Goal: Find contact information: Find contact information

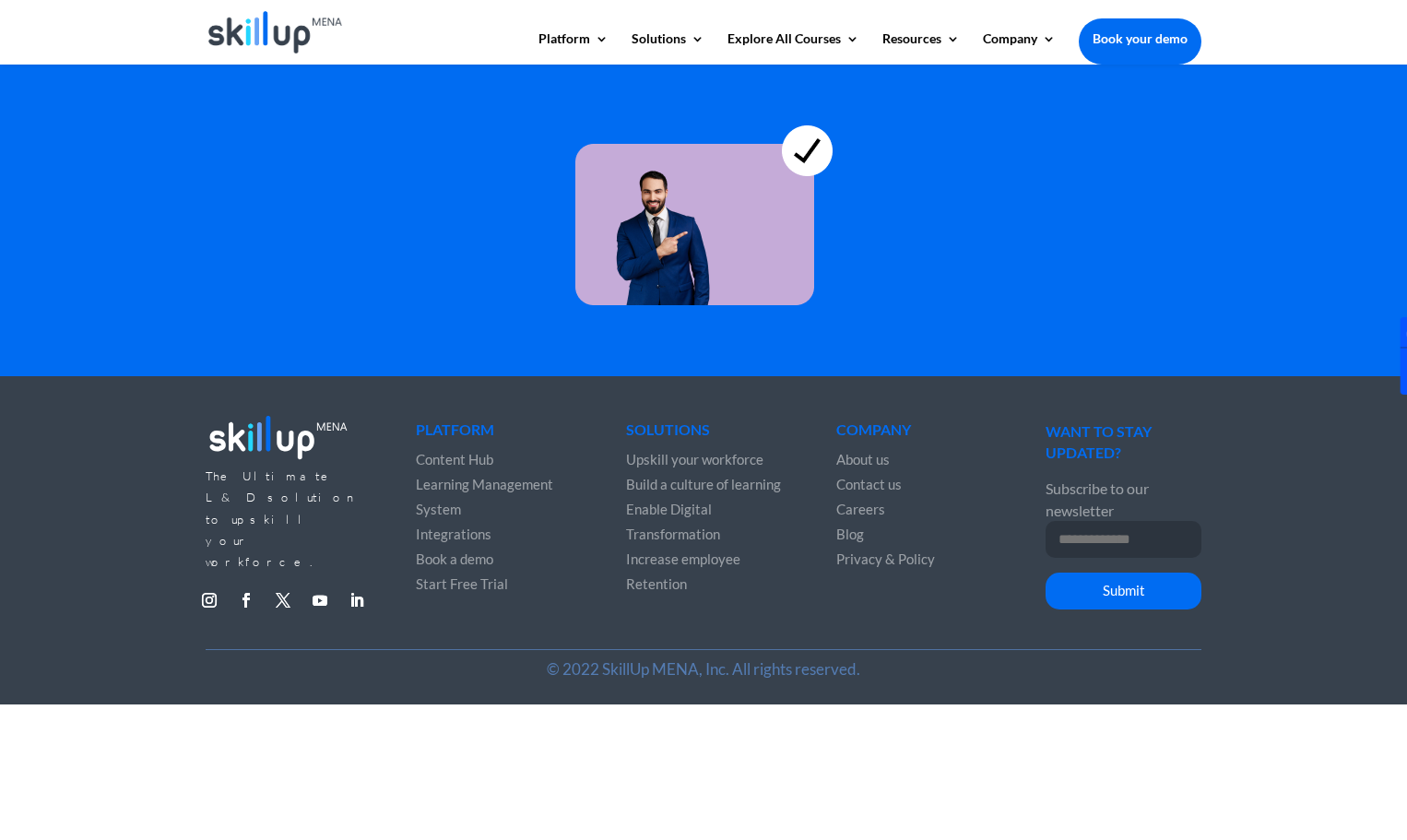
scroll to position [5132, 0]
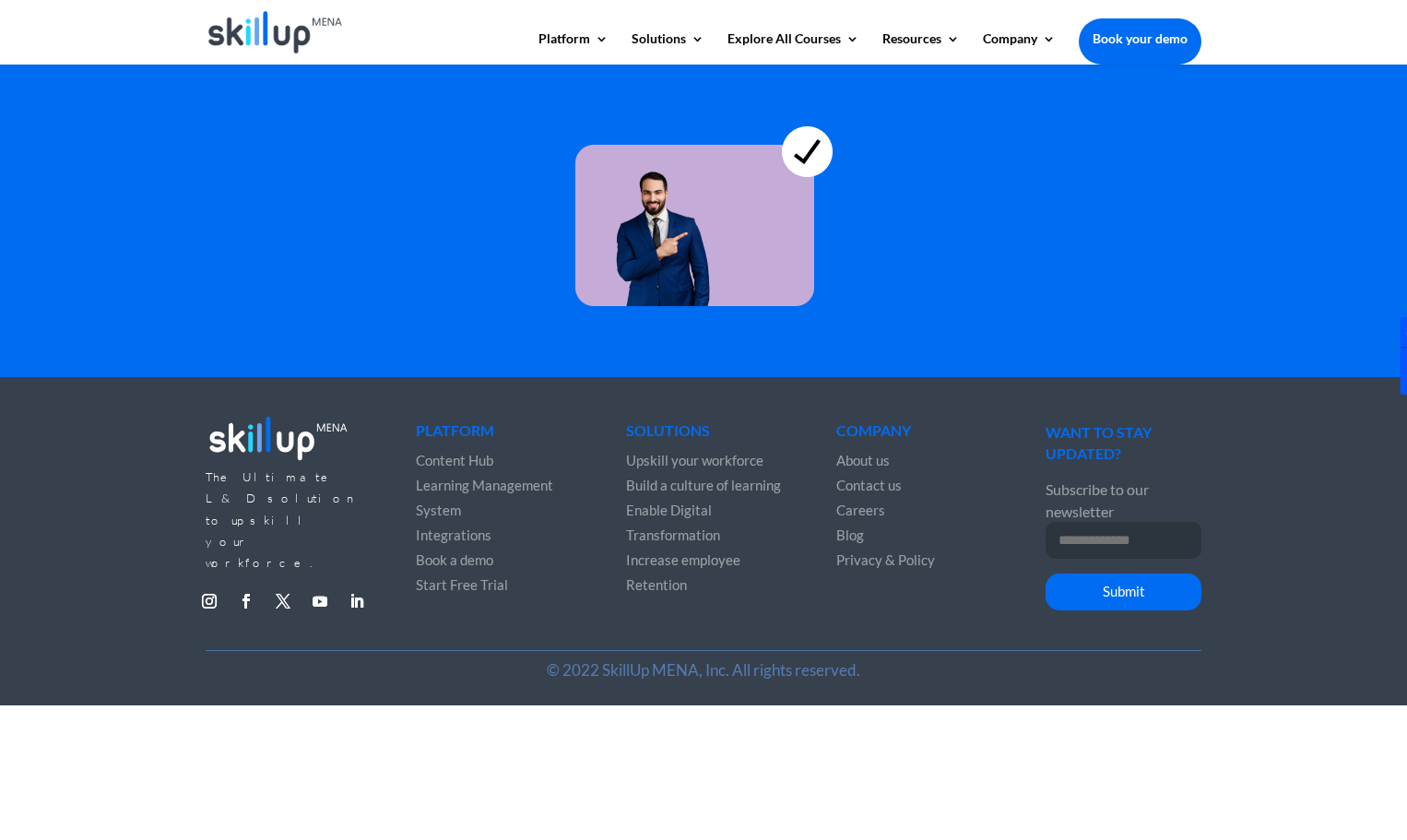
click at [879, 476] on span "Contact us" at bounding box center [869, 484] width 65 height 17
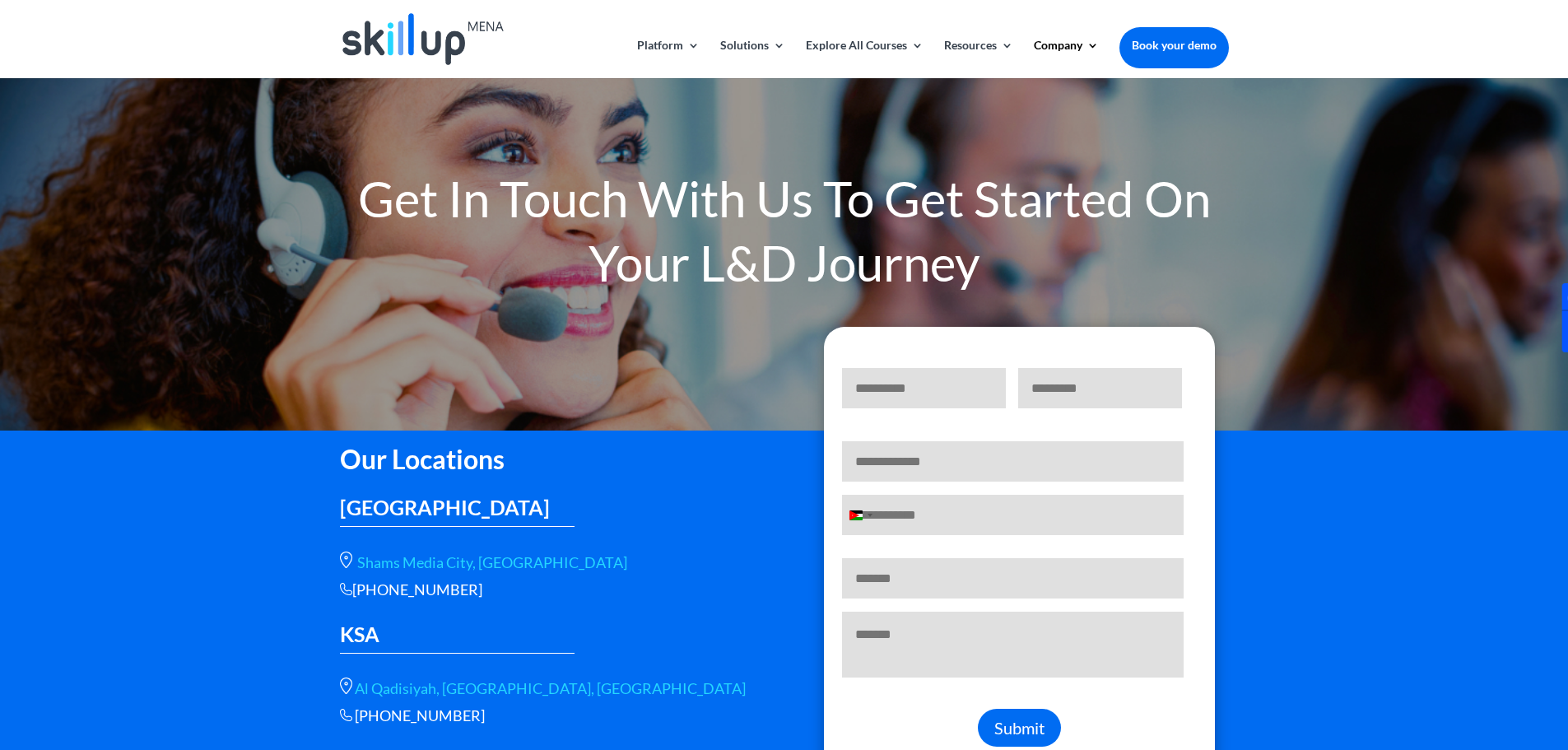
drag, startPoint x: 1555, startPoint y: 551, endPoint x: 1546, endPoint y: 548, distance: 9.5
